Goal: Transaction & Acquisition: Purchase product/service

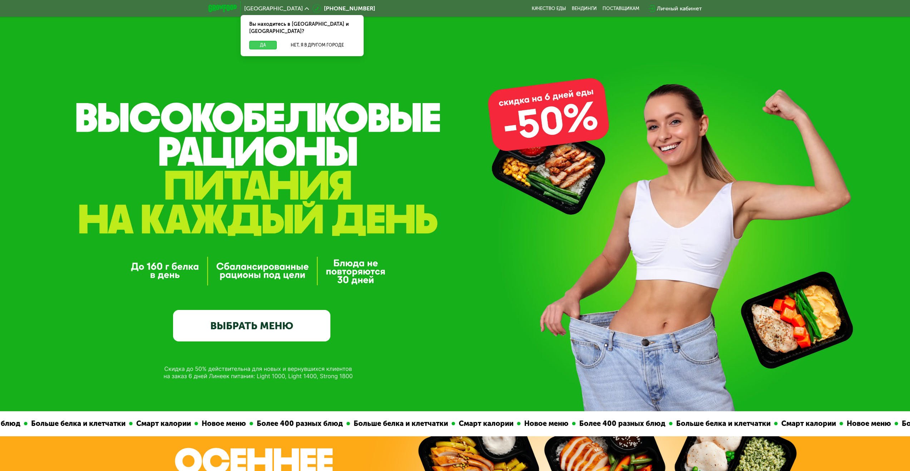
click at [259, 41] on button "Да" at bounding box center [263, 45] width 28 height 9
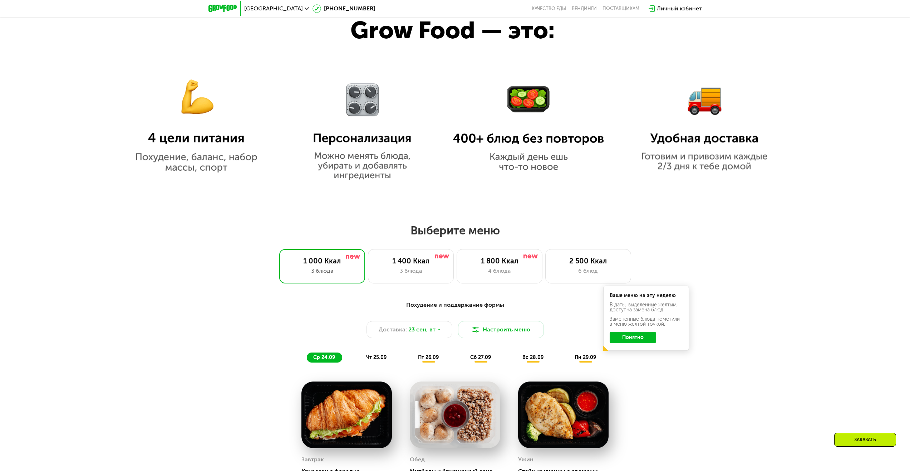
scroll to position [608, 0]
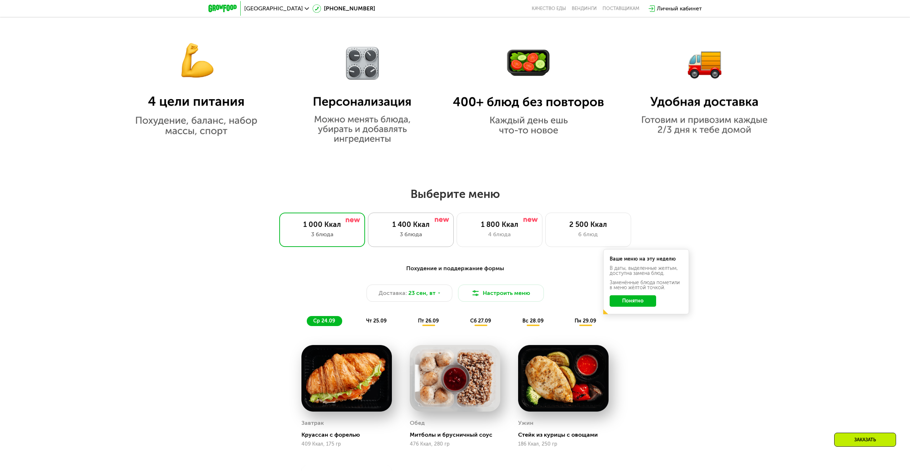
click at [392, 224] on div "1 400 Ккал" at bounding box center [411, 224] width 71 height 9
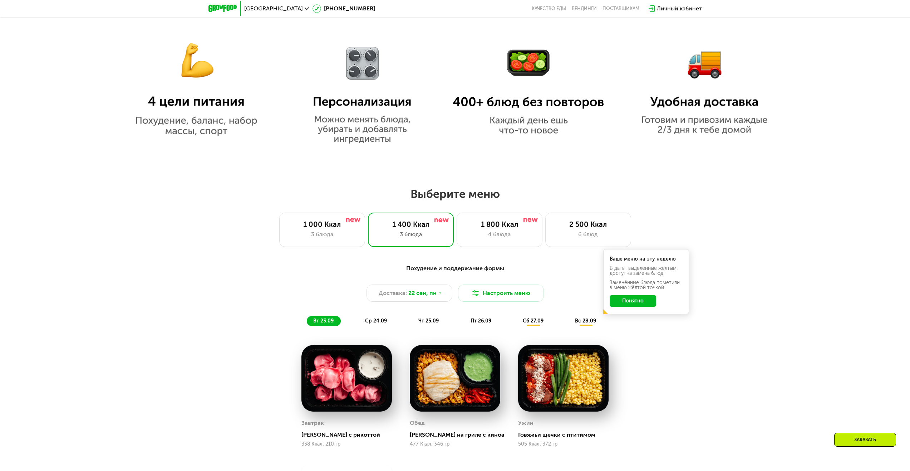
click at [635, 304] on button "Понятно" at bounding box center [633, 300] width 47 height 11
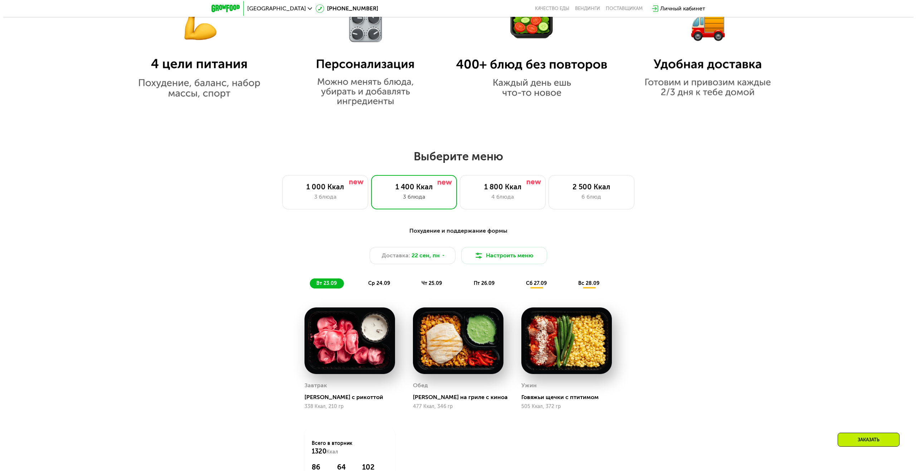
scroll to position [715, 0]
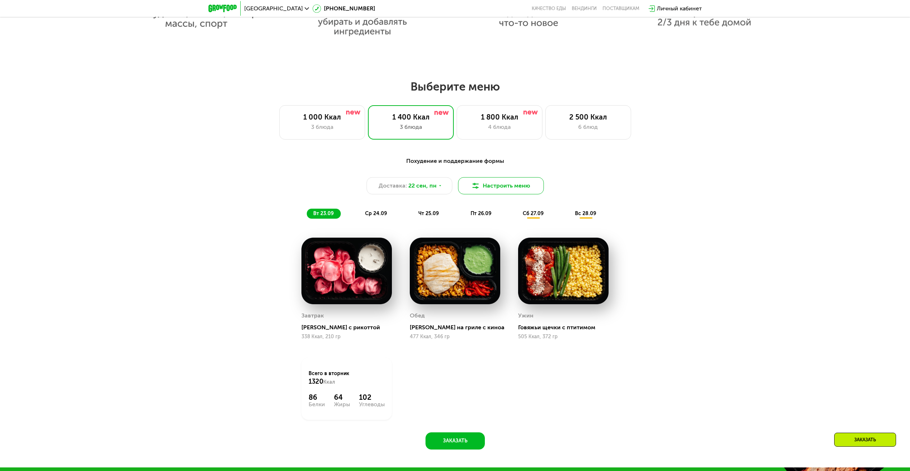
click at [503, 191] on button "Настроить меню" at bounding box center [501, 185] width 86 height 17
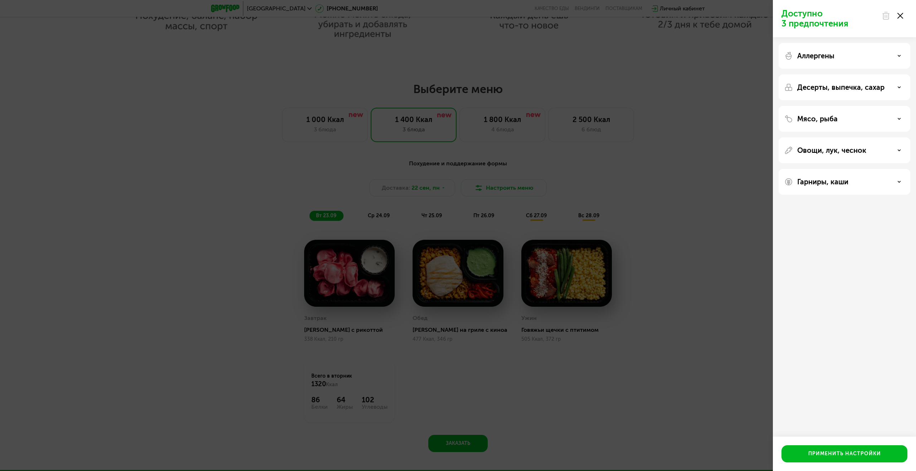
click at [897, 57] on icon at bounding box center [899, 56] width 4 height 4
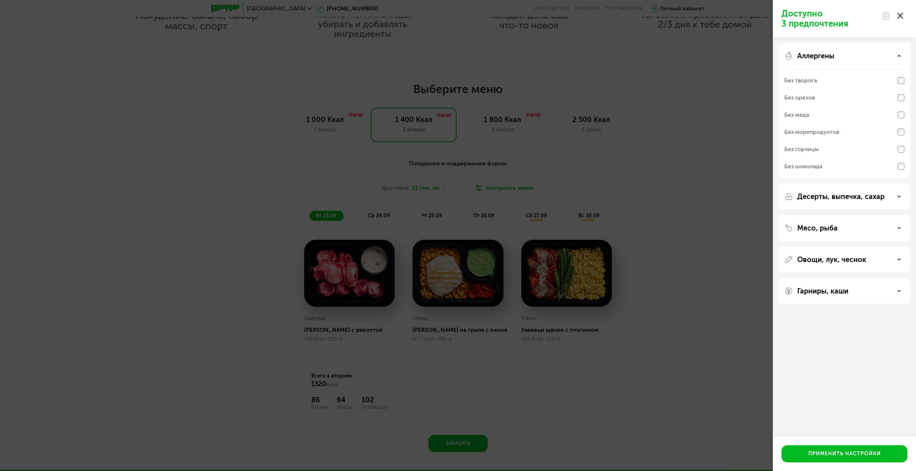
click at [900, 57] on icon at bounding box center [899, 56] width 4 height 4
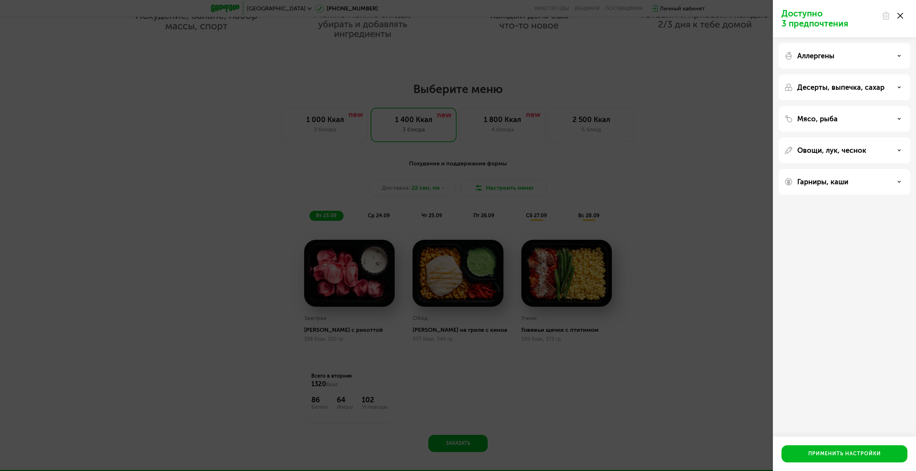
click at [894, 89] on div "Десерты, выпечка, сахар" at bounding box center [844, 87] width 120 height 9
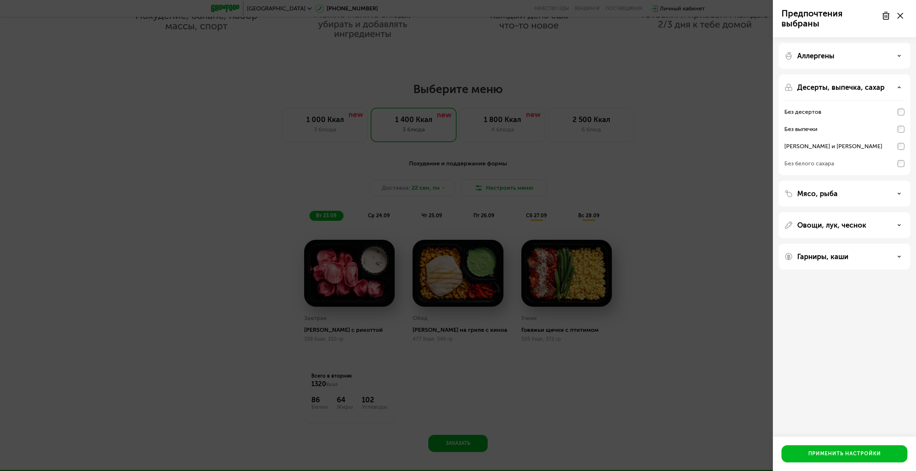
click at [886, 198] on div "Мясо, рыба" at bounding box center [844, 194] width 132 height 26
click at [893, 192] on div "Мясо, рыба" at bounding box center [844, 193] width 120 height 9
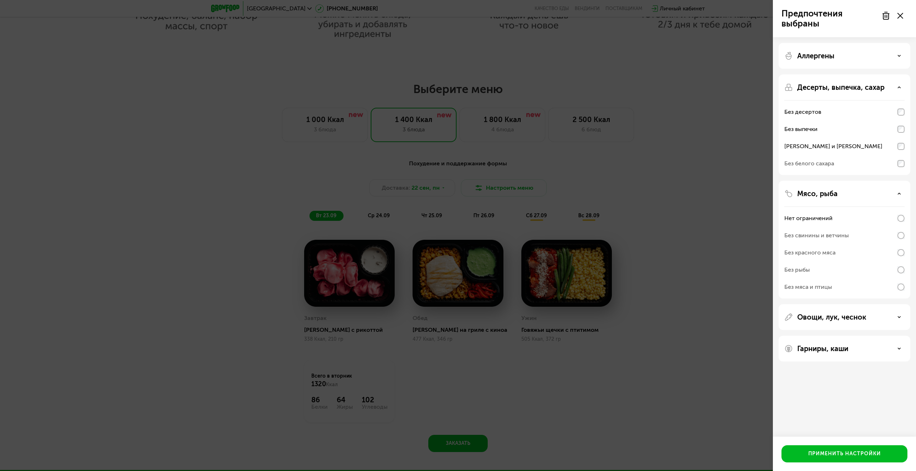
click at [899, 195] on icon at bounding box center [899, 194] width 4 height 4
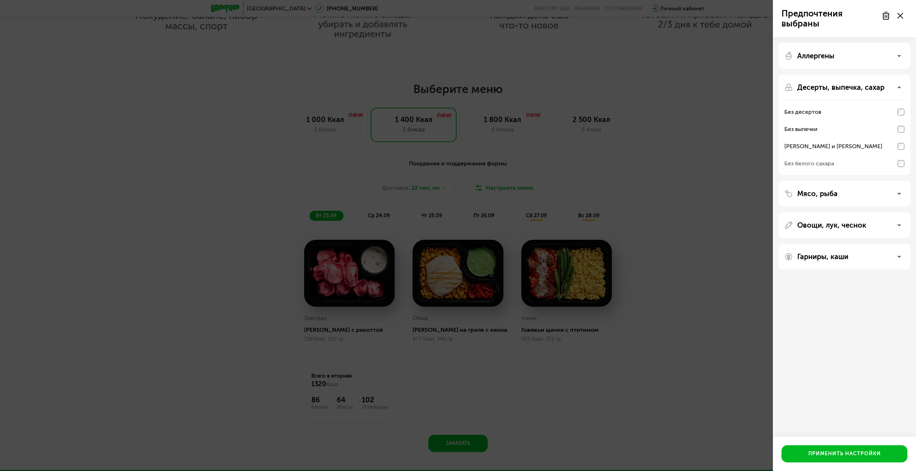
click at [899, 197] on div "Мясо, рыба" at bounding box center [844, 193] width 120 height 9
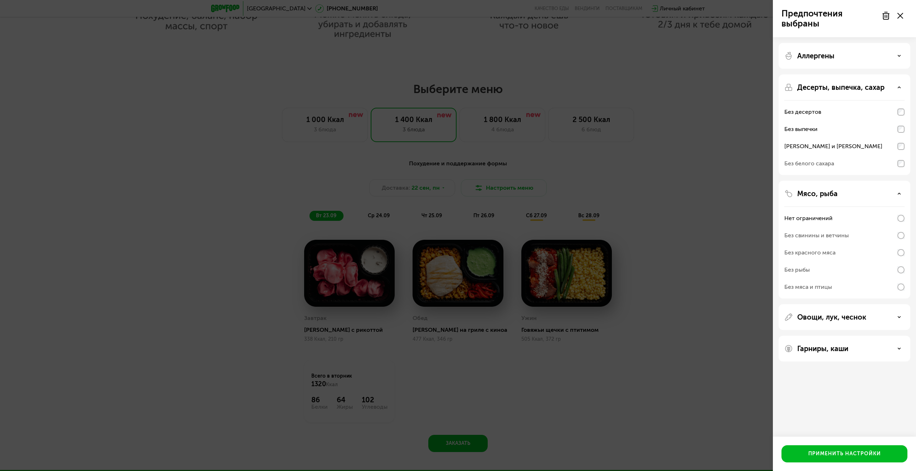
click at [811, 233] on div "Без свинины и ветчины" at bounding box center [816, 235] width 64 height 9
click at [805, 238] on div "Без свинины и ветчины" at bounding box center [816, 235] width 64 height 9
click at [800, 251] on div "Без красного мяса" at bounding box center [809, 252] width 51 height 9
click at [797, 267] on div "Без рыбы" at bounding box center [796, 269] width 25 height 9
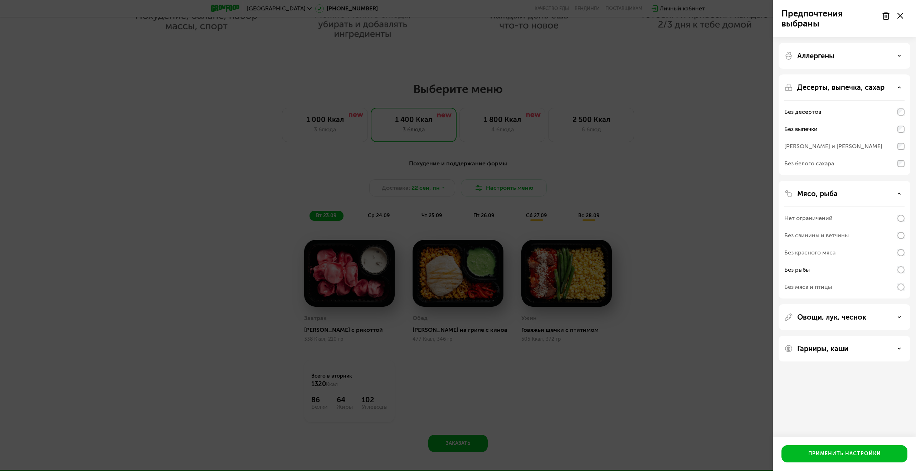
click at [845, 321] on p "Овощи, лук, чеснок" at bounding box center [831, 317] width 69 height 9
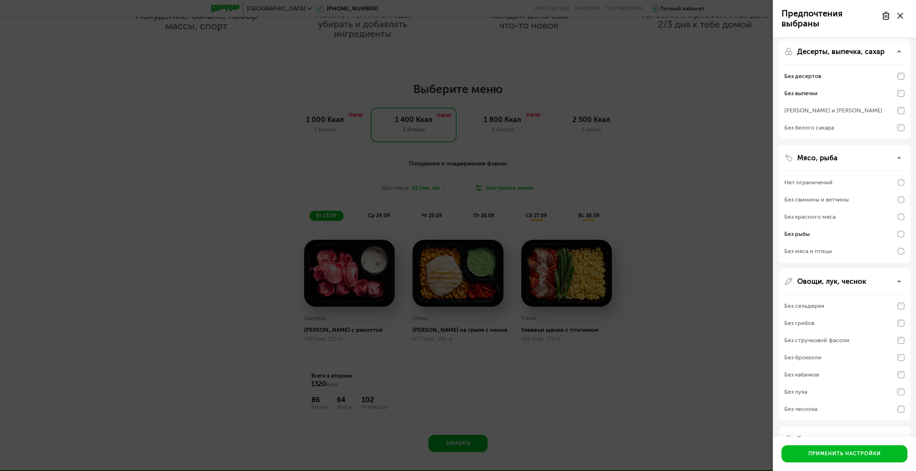
scroll to position [58, 0]
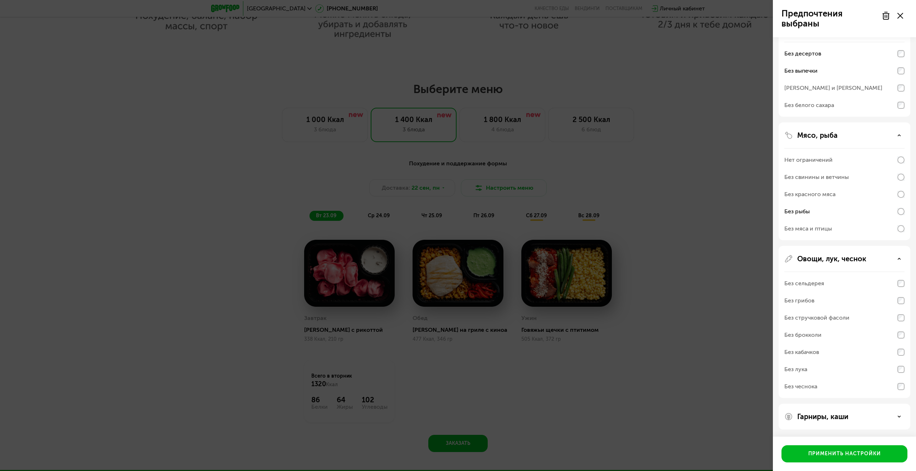
click at [899, 256] on div "Овощи, лук, чеснок" at bounding box center [844, 258] width 120 height 9
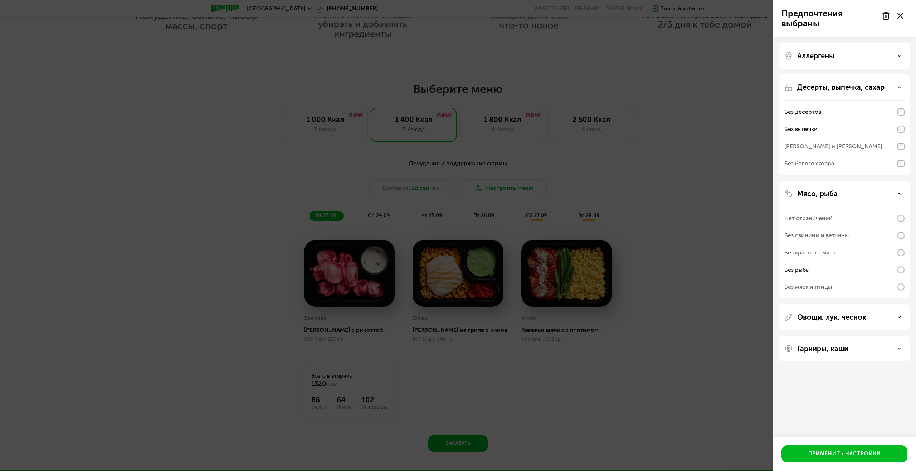
click at [899, 351] on div "Гарниры, каши" at bounding box center [844, 348] width 120 height 9
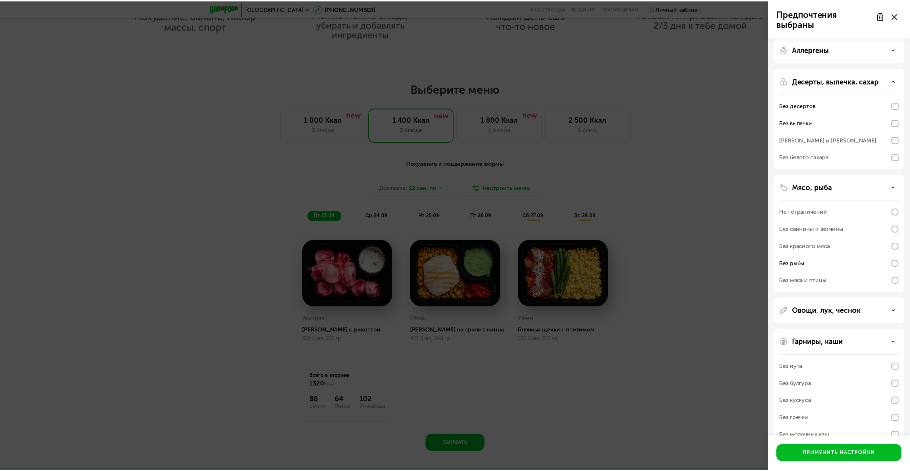
scroll to position [24, 0]
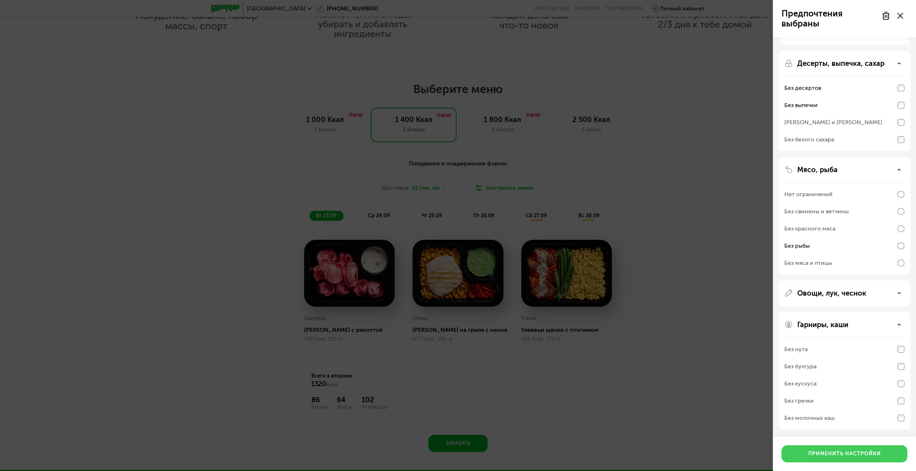
click at [838, 453] on div "Применить настройки" at bounding box center [844, 453] width 73 height 7
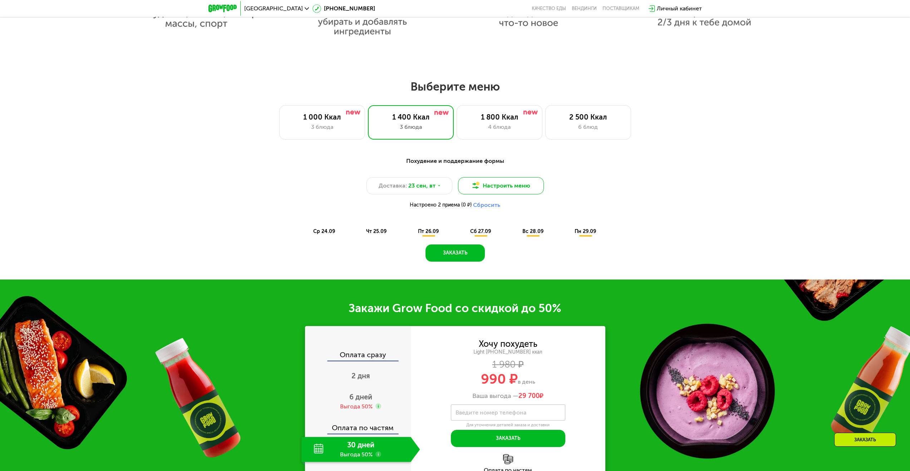
click at [490, 185] on button "Настроить меню" at bounding box center [501, 185] width 86 height 17
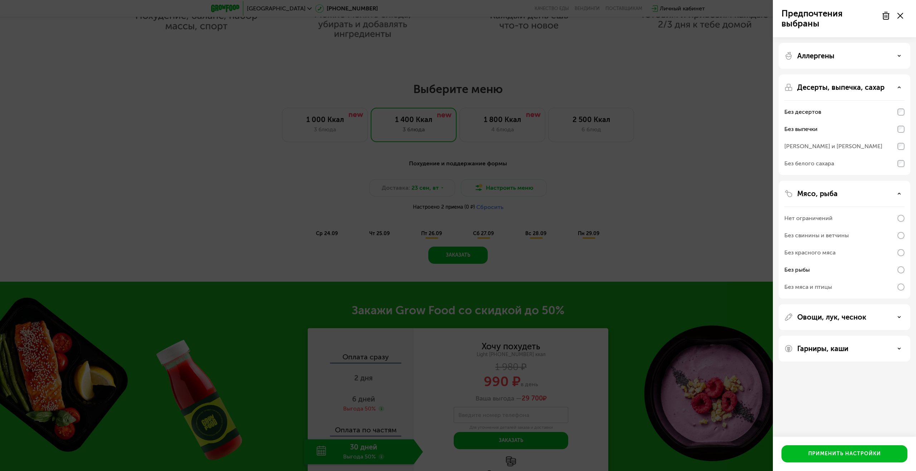
click at [901, 17] on use at bounding box center [900, 16] width 6 height 6
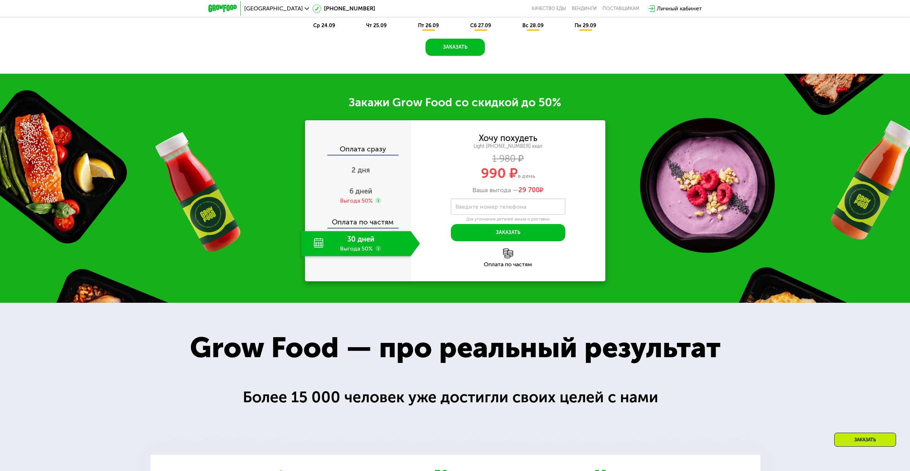
scroll to position [930, 0]
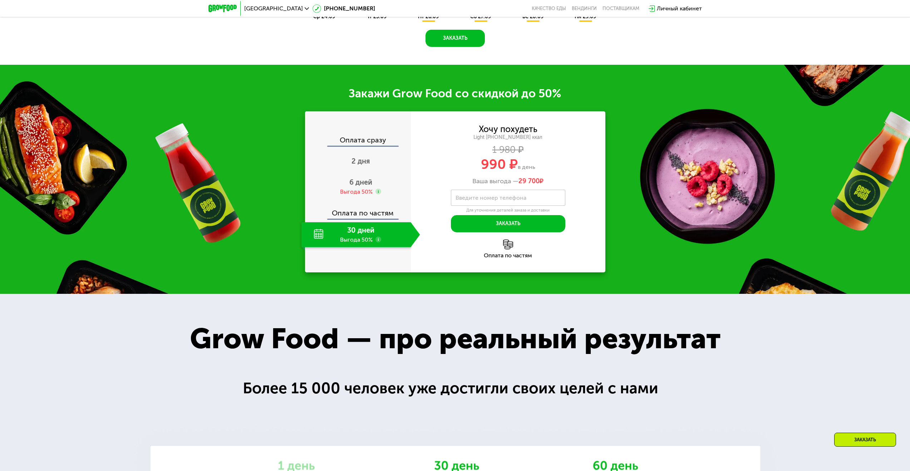
click at [318, 239] on div "30 дней Выгода 50%" at bounding box center [356, 234] width 109 height 25
click at [387, 246] on div "30 дней Выгода 50%" at bounding box center [356, 234] width 109 height 25
click at [362, 243] on div "30 дней Выгода 50%" at bounding box center [356, 234] width 109 height 25
click at [359, 193] on div "Выгода 50%" at bounding box center [356, 192] width 33 height 8
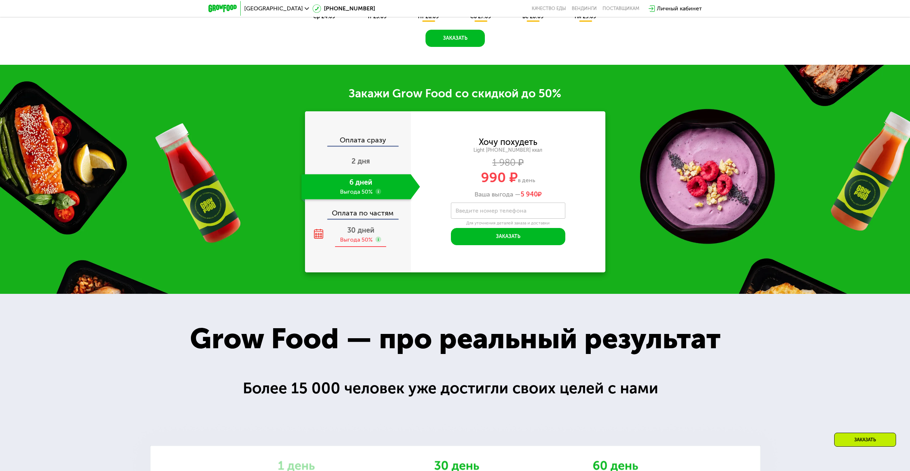
click at [356, 237] on div "30 дней Выгода 50%" at bounding box center [361, 234] width 119 height 25
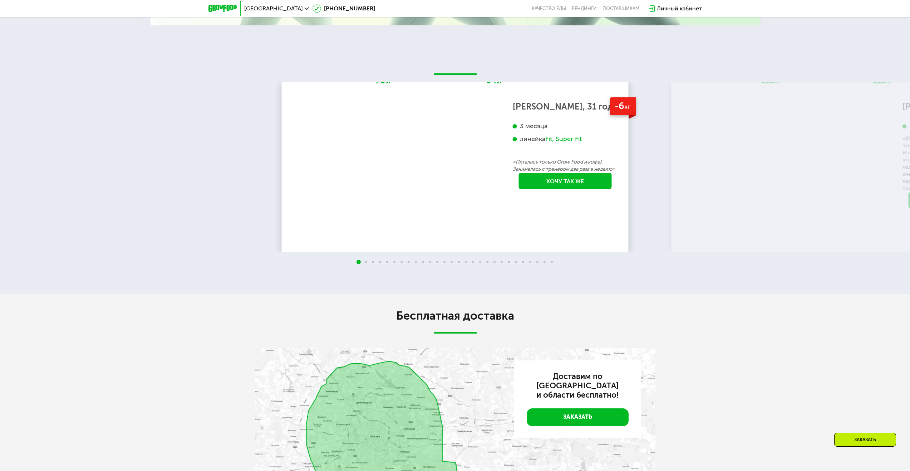
scroll to position [1610, 0]
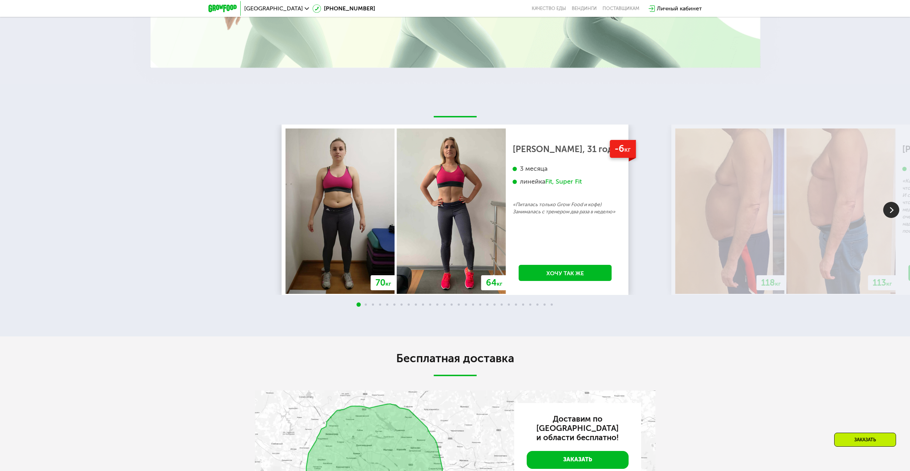
click at [894, 211] on img at bounding box center [892, 210] width 16 height 16
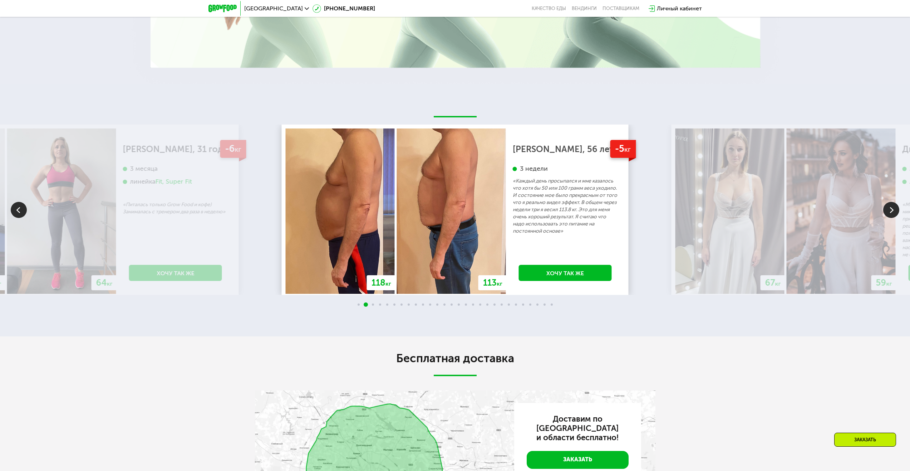
click at [894, 211] on img at bounding box center [892, 210] width 16 height 16
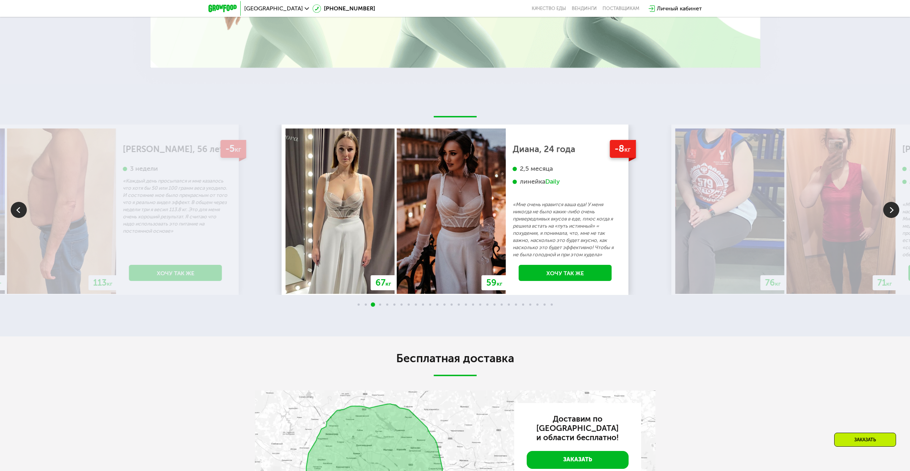
click at [894, 211] on img at bounding box center [892, 210] width 16 height 16
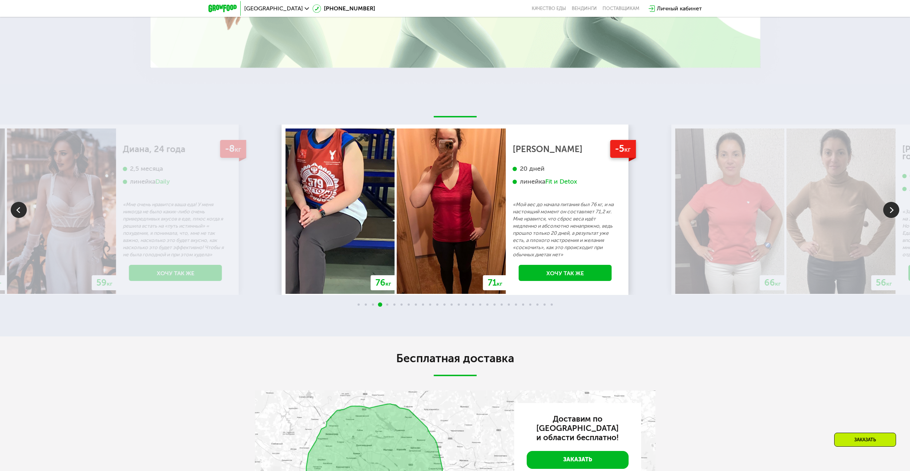
click at [894, 211] on img at bounding box center [892, 210] width 16 height 16
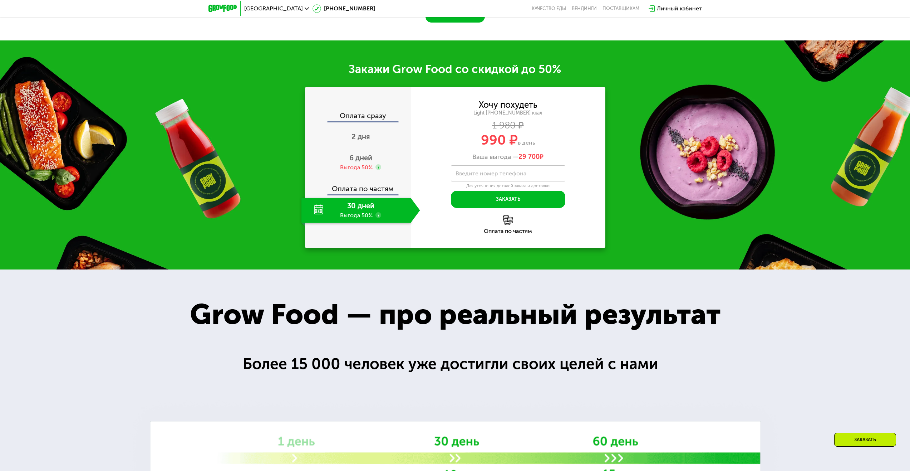
scroll to position [930, 0]
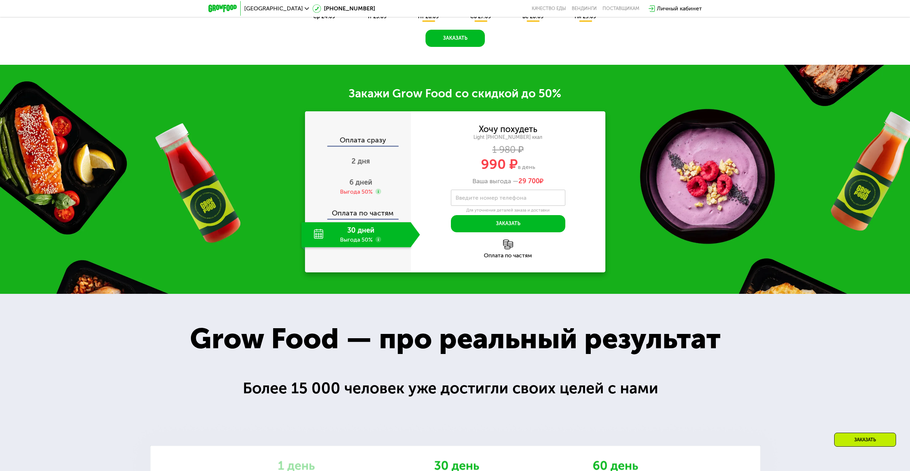
click at [501, 252] on div "Оплата по частям" at bounding box center [508, 248] width 195 height 19
click at [509, 249] on img at bounding box center [508, 244] width 10 height 10
click at [513, 246] on img at bounding box center [508, 244] width 10 height 10
click at [512, 246] on img at bounding box center [508, 244] width 10 height 10
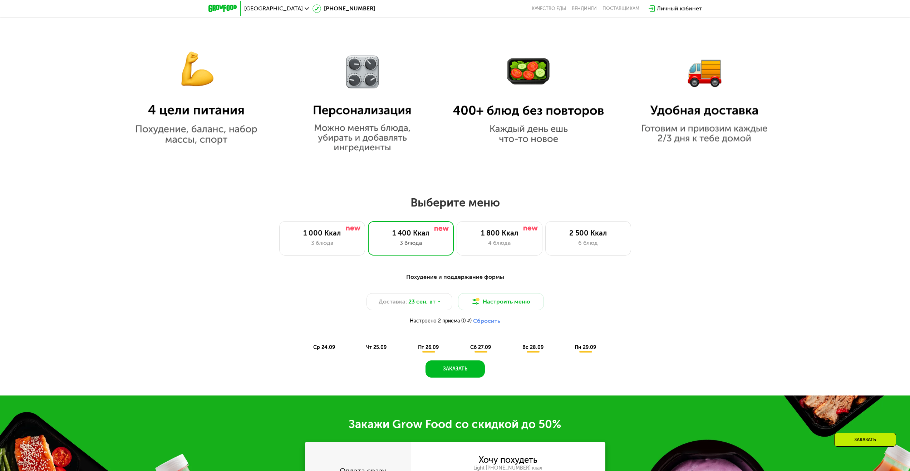
scroll to position [607, 0]
